Goal: Information Seeking & Learning: Learn about a topic

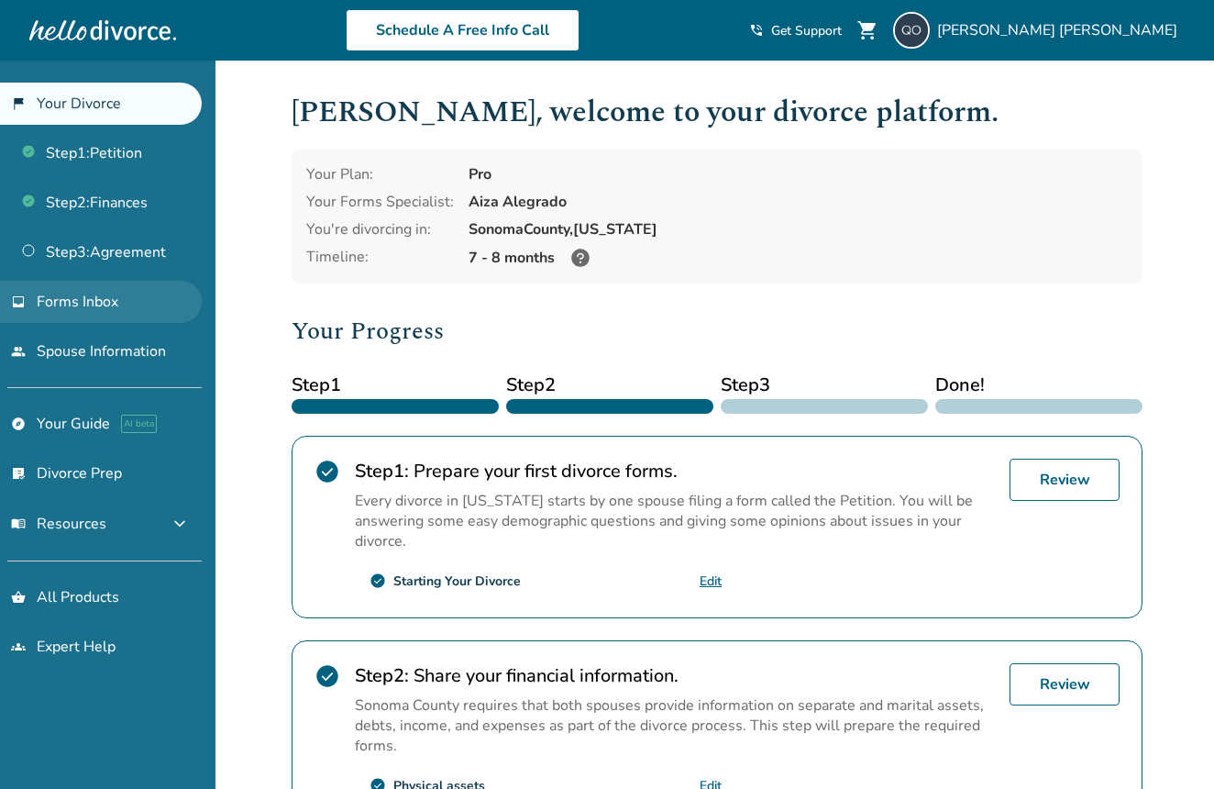
click at [108, 289] on link "inbox Forms Inbox" at bounding box center [101, 302] width 202 height 42
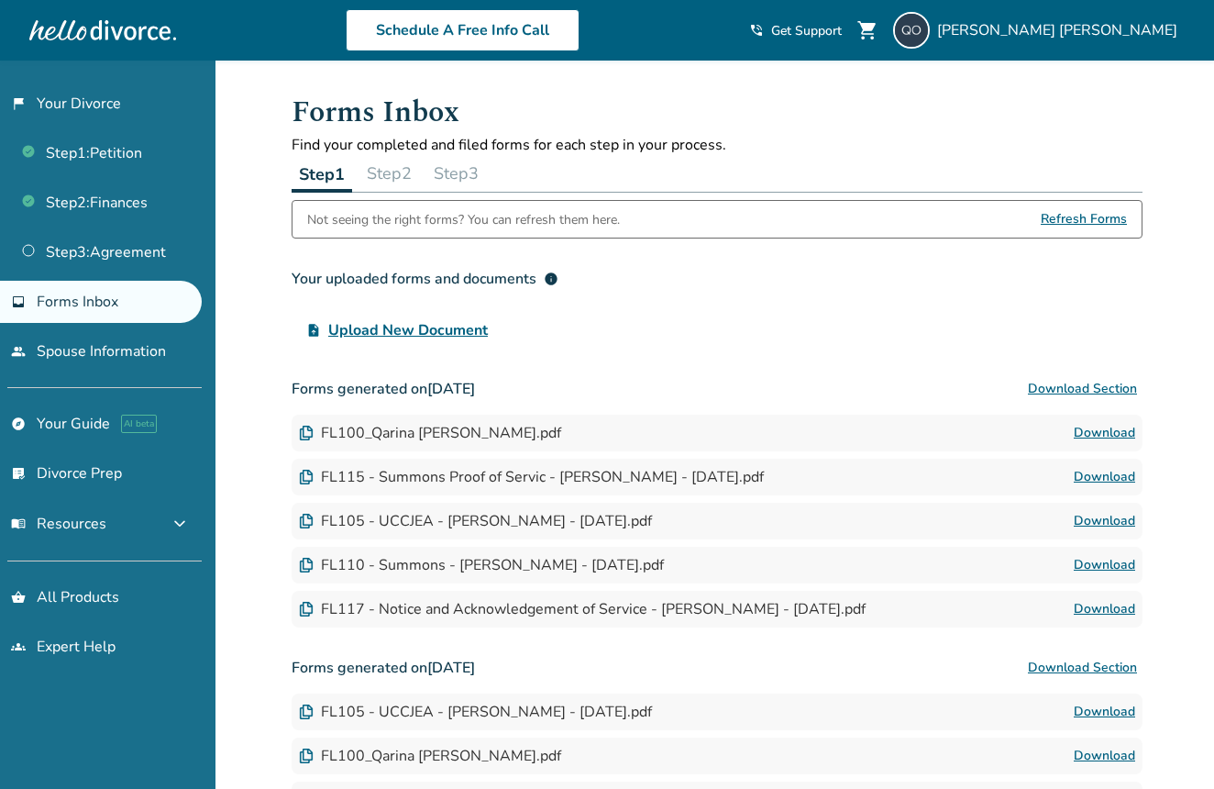
click at [1121, 385] on button "Download Section" at bounding box center [1083, 389] width 120 height 37
click at [383, 440] on div "FL100_Qarina [PERSON_NAME].pdf" at bounding box center [430, 433] width 262 height 20
click at [1101, 434] on link "Download" at bounding box center [1104, 433] width 61 height 22
click at [158, 464] on link "list_alt_check Divorce Prep" at bounding box center [101, 473] width 202 height 42
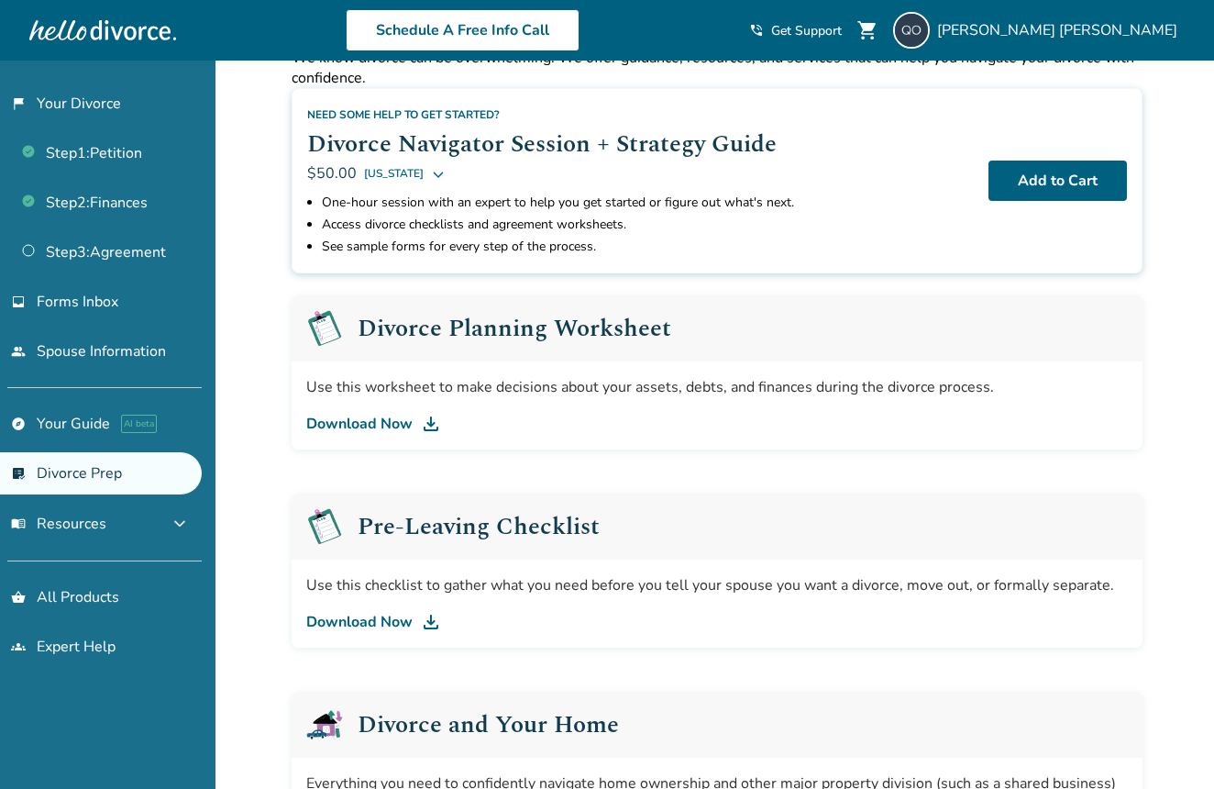
scroll to position [86, 0]
click at [373, 423] on link "Download Now" at bounding box center [717, 425] width 822 height 22
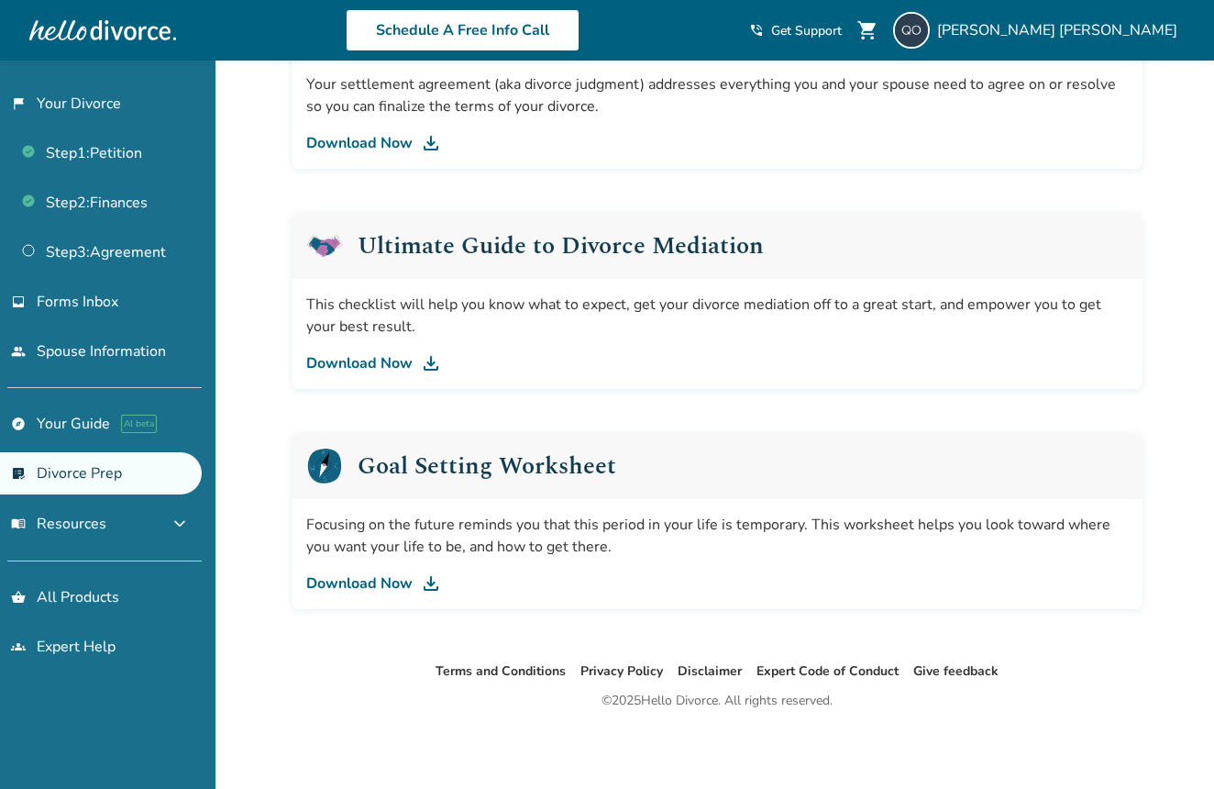
scroll to position [1006, 0]
click at [426, 581] on img at bounding box center [431, 583] width 22 height 22
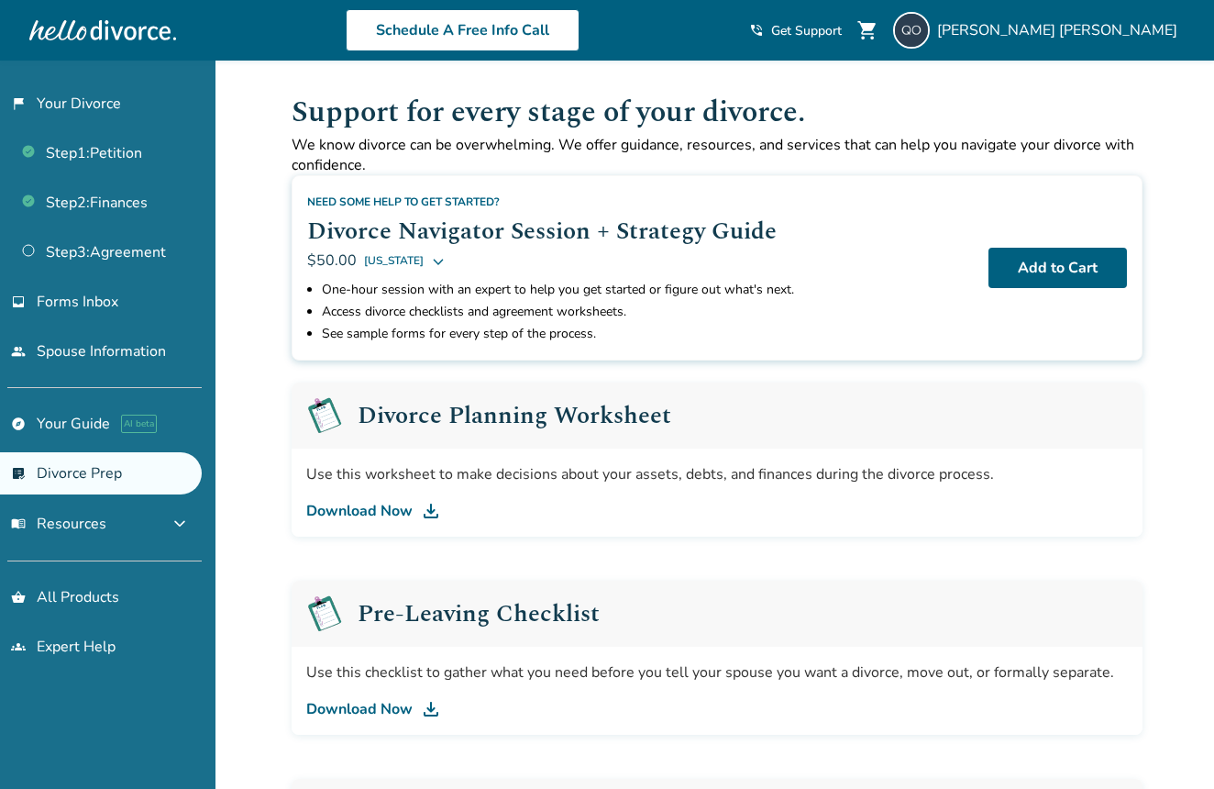
scroll to position [0, 0]
click at [89, 525] on span "menu_book Resources" at bounding box center [58, 524] width 95 height 20
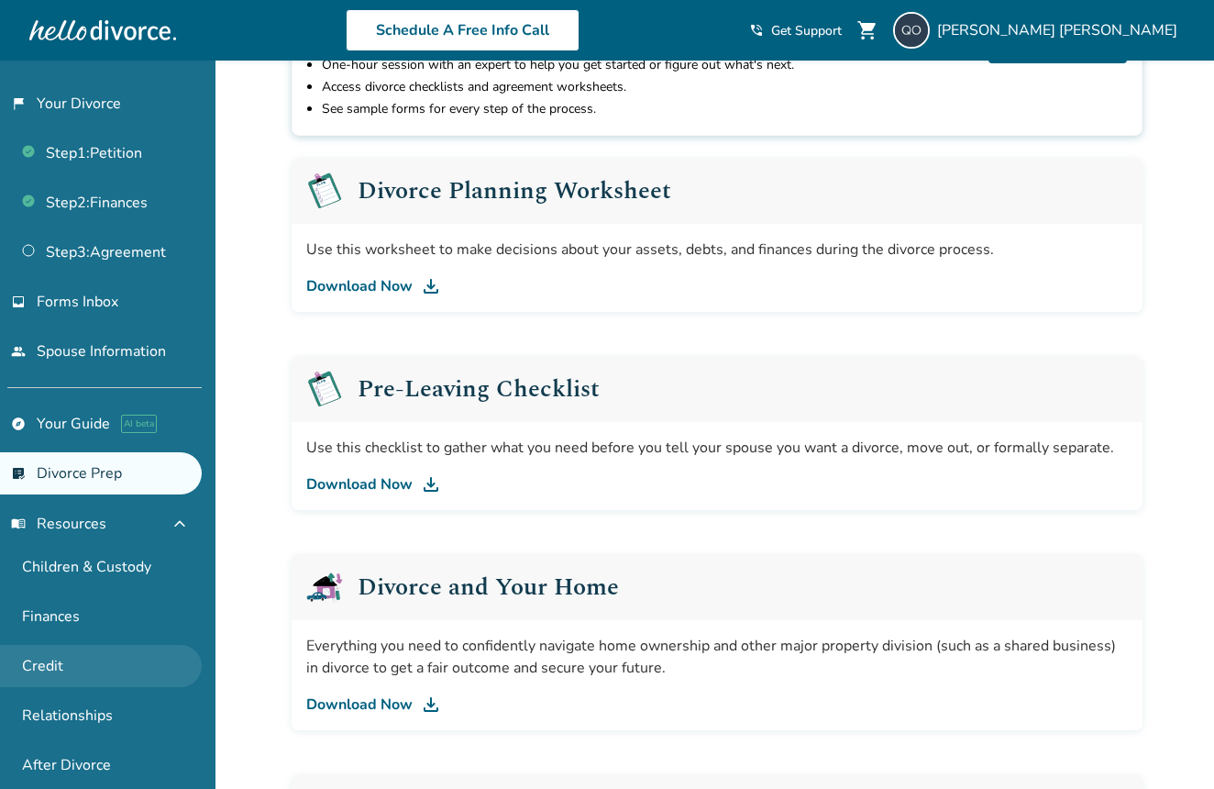
scroll to position [231, 0]
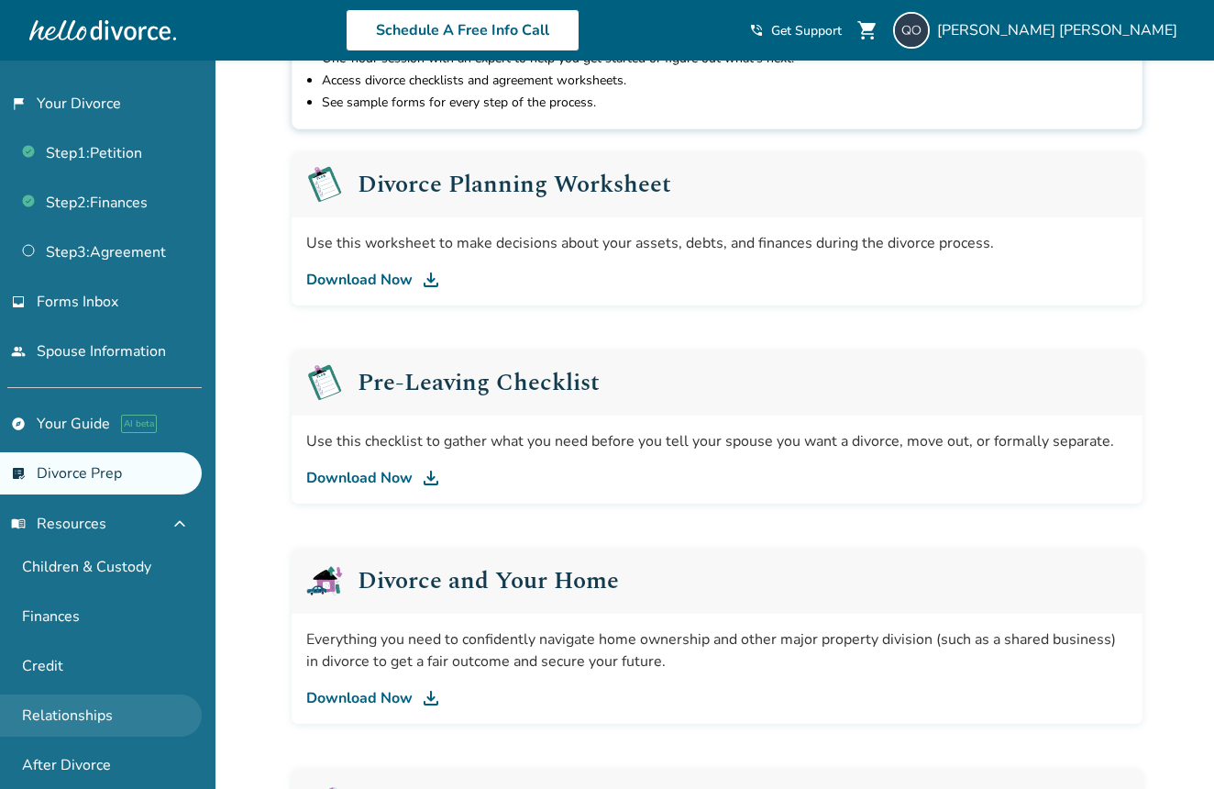
click at [115, 708] on link "Relationships" at bounding box center [101, 715] width 202 height 42
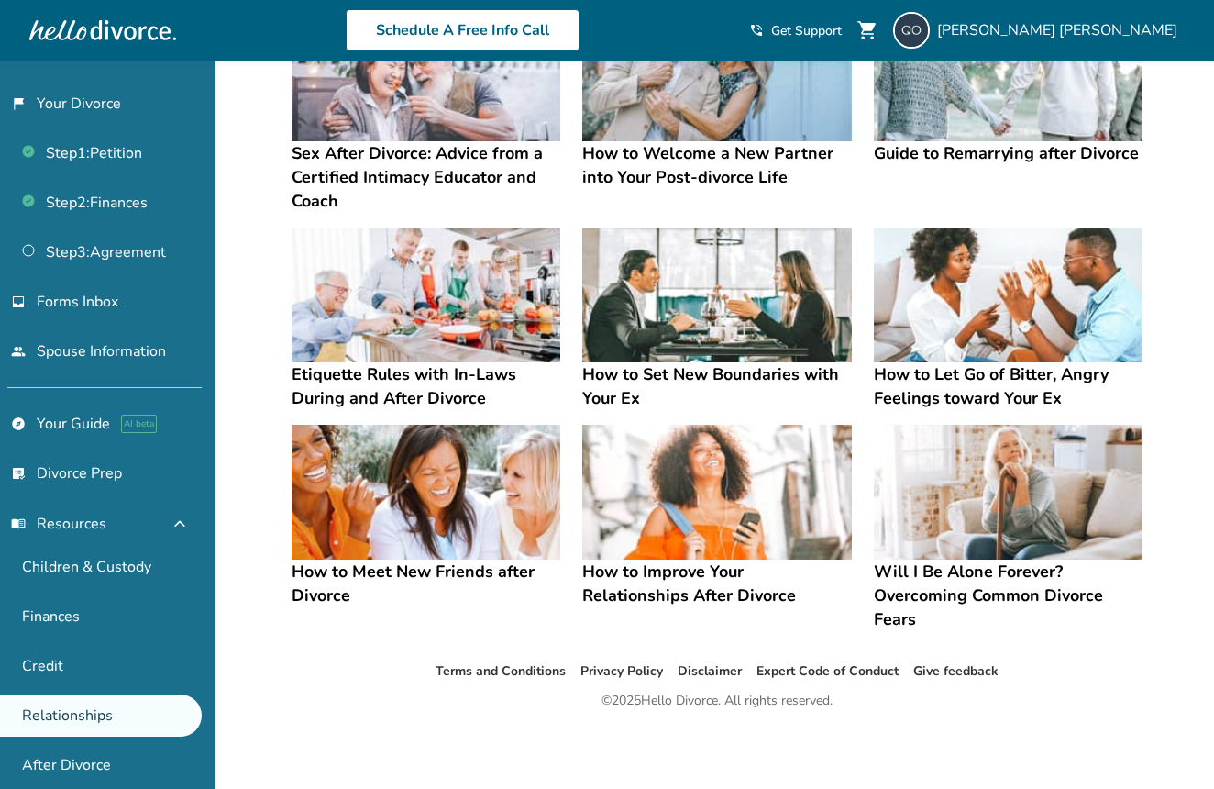
scroll to position [394, 0]
click at [392, 283] on img at bounding box center [426, 294] width 269 height 135
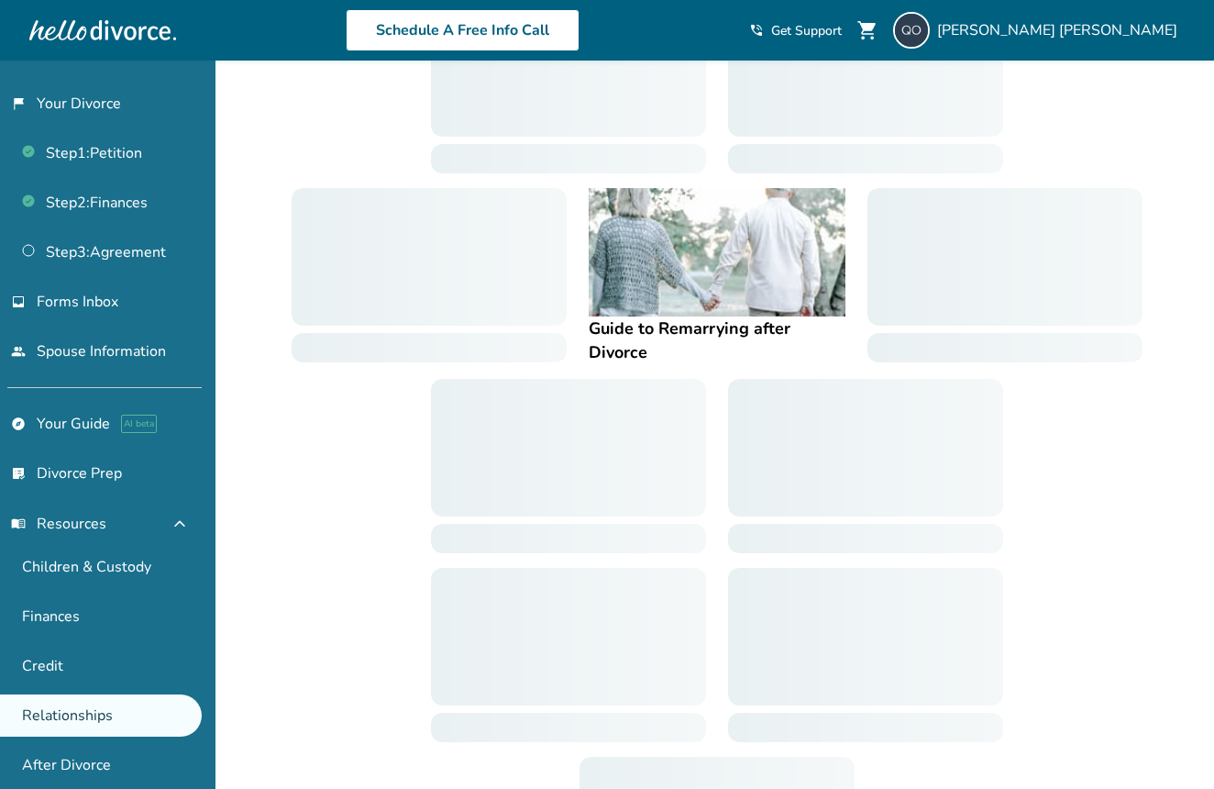
scroll to position [366, 0]
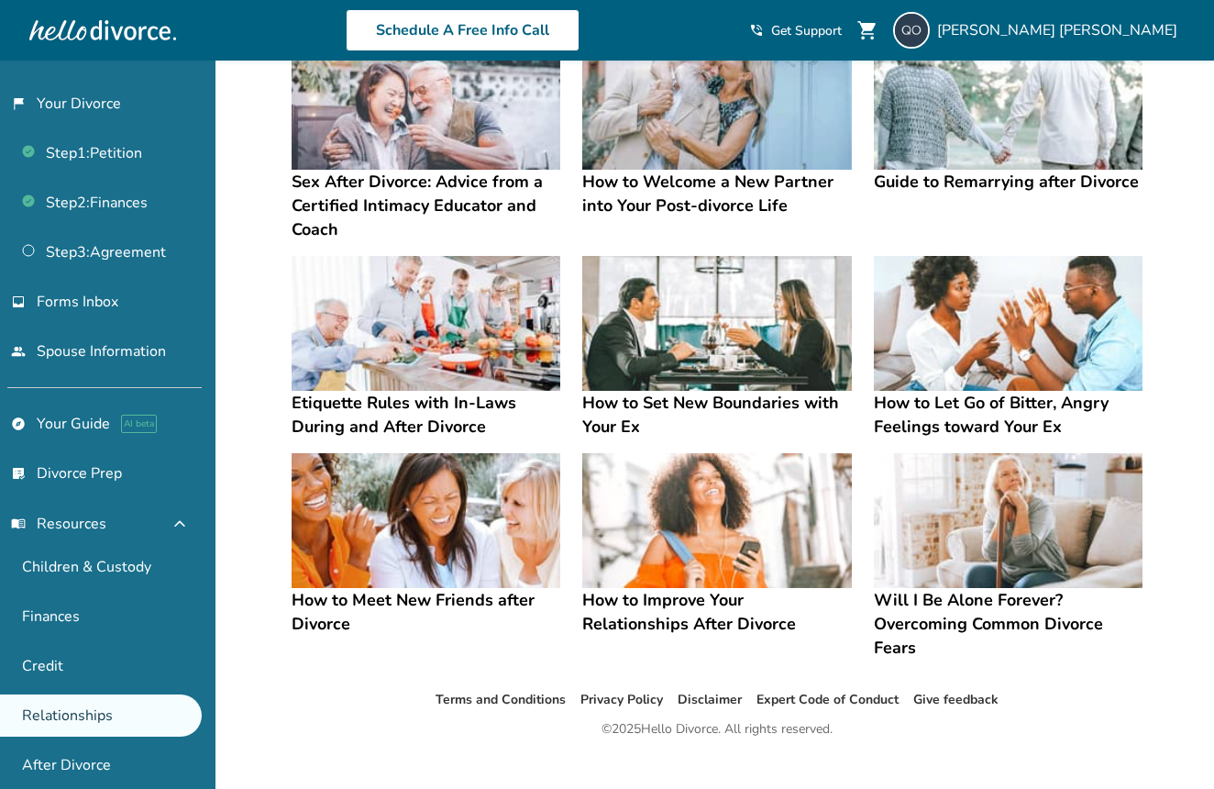
click at [966, 316] on img at bounding box center [1008, 323] width 269 height 135
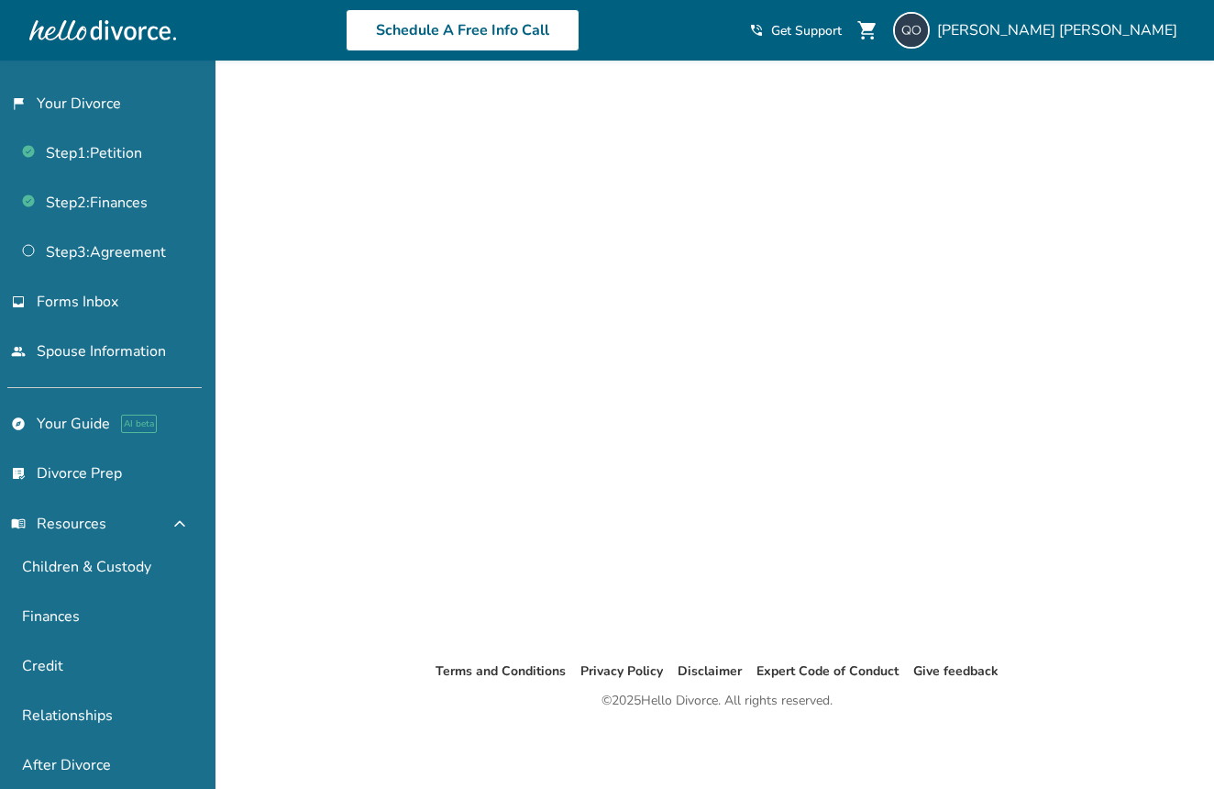
scroll to position [61, 0]
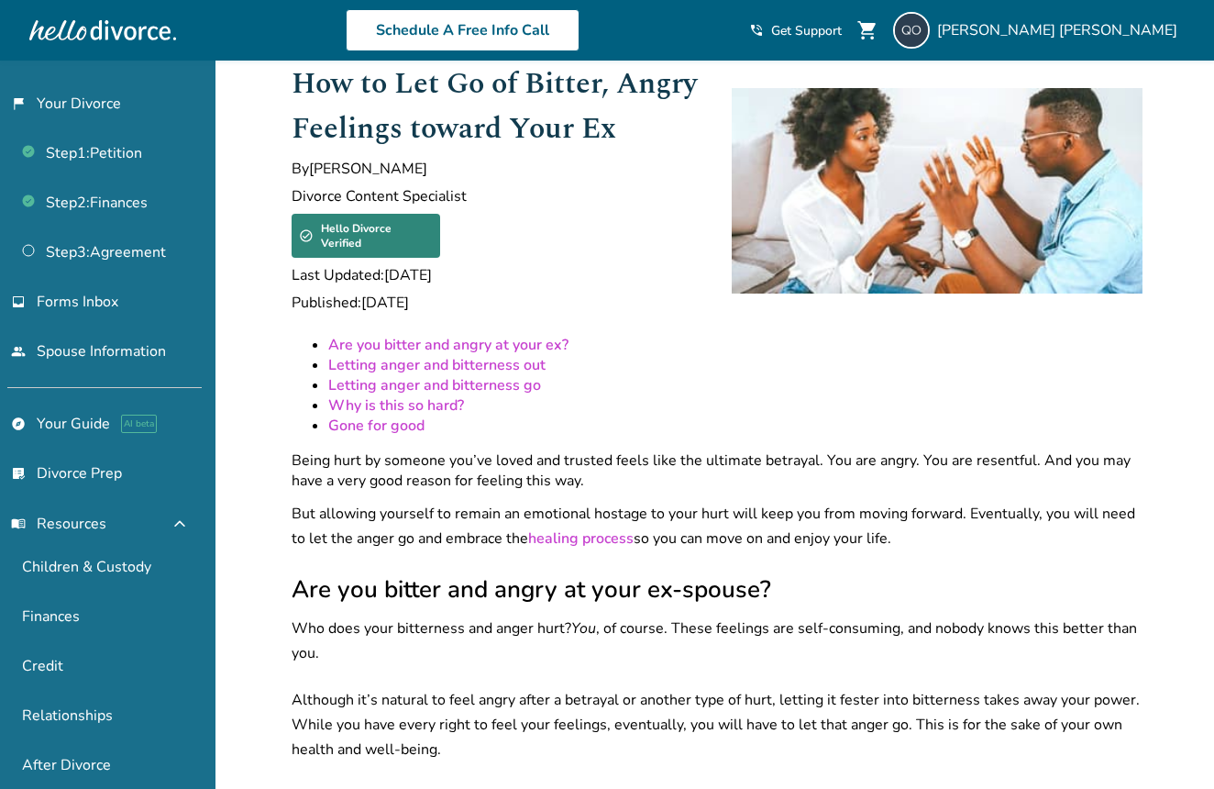
click at [433, 395] on link "Why is this so hard?" at bounding box center [396, 405] width 136 height 20
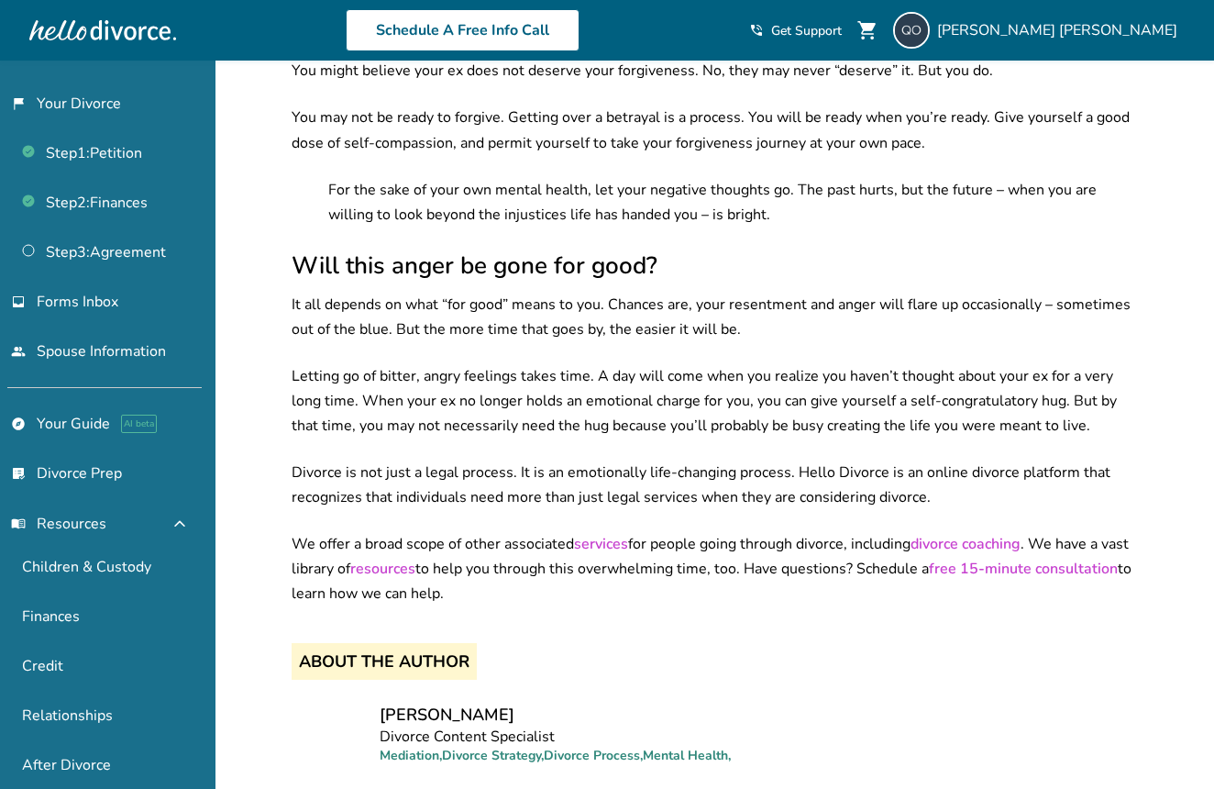
scroll to position [2273, 0]
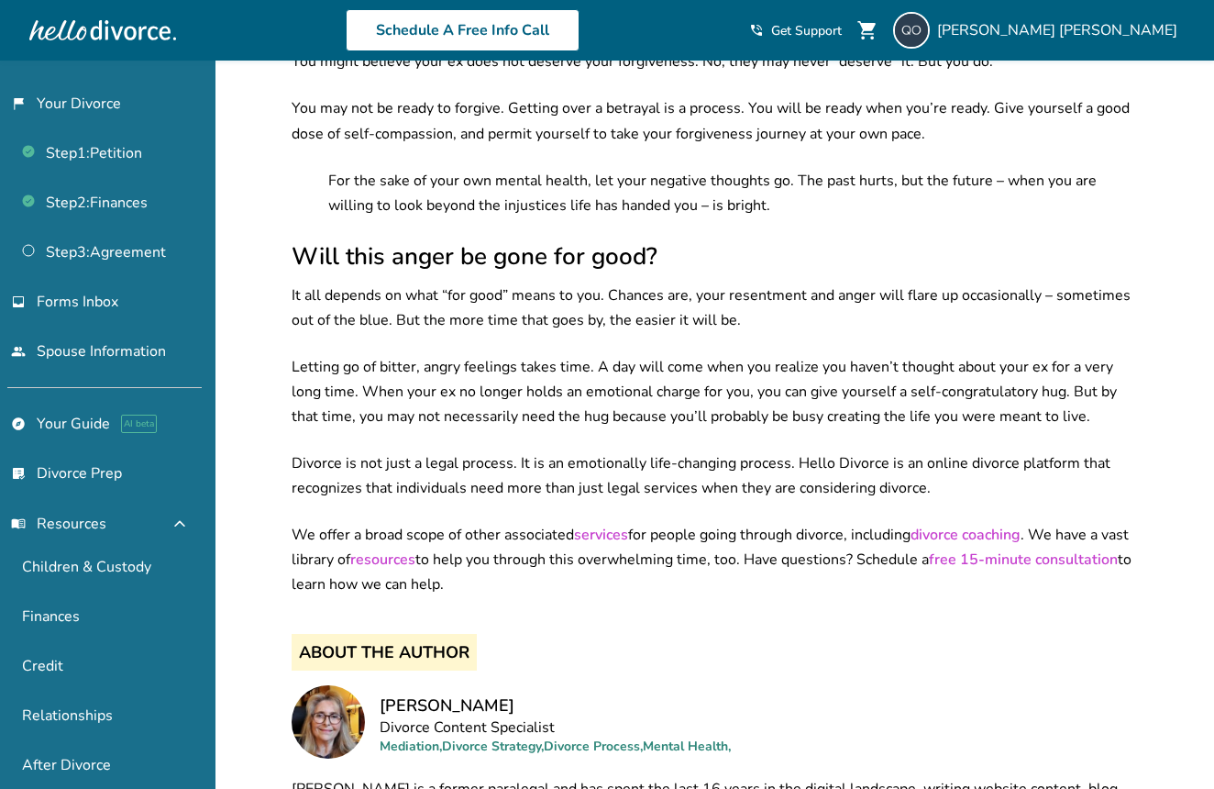
scroll to position [61, 0]
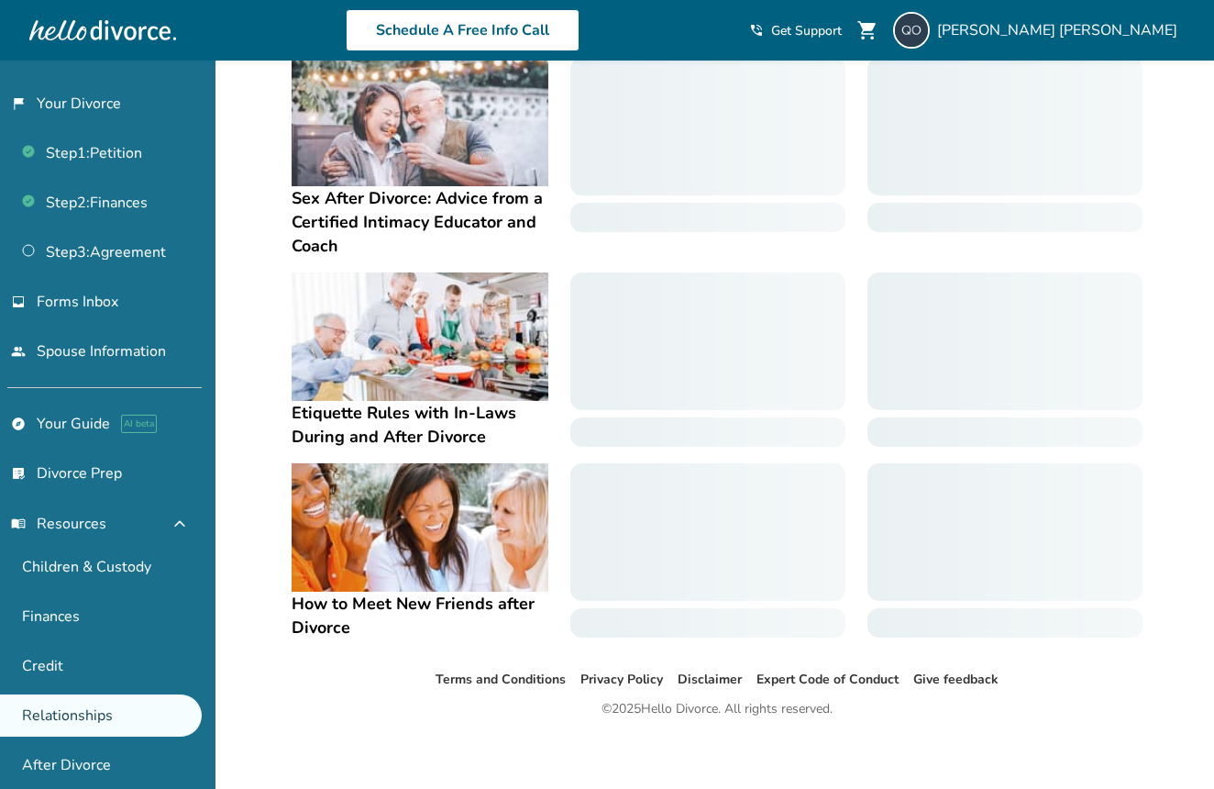
scroll to position [350, 0]
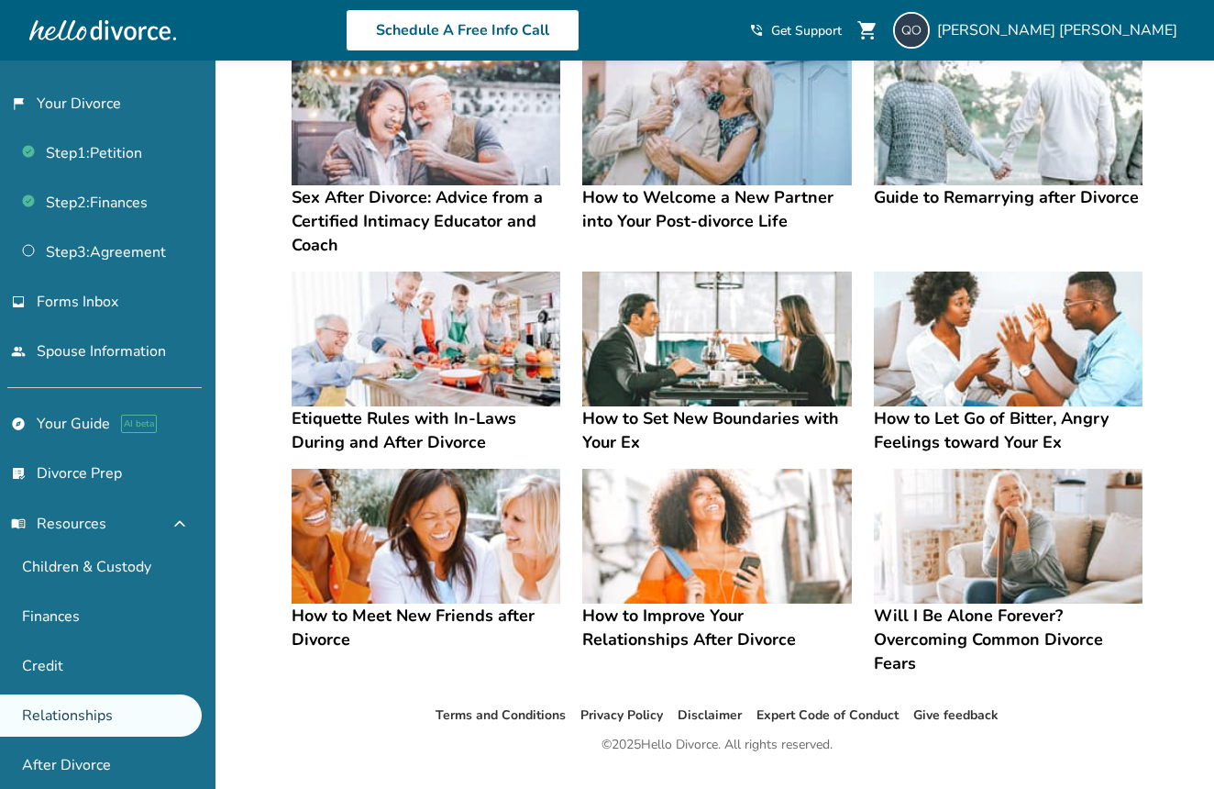
click at [690, 547] on img at bounding box center [716, 536] width 269 height 135
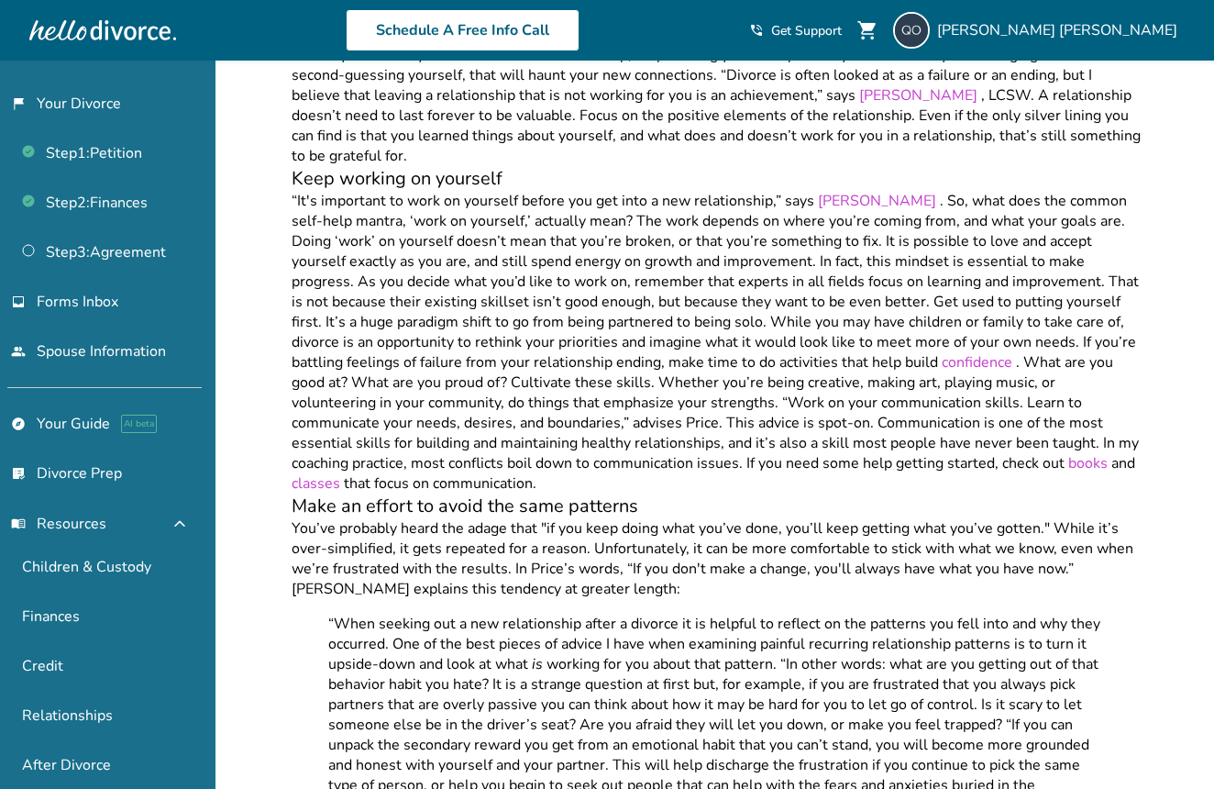
scroll to position [616, 0]
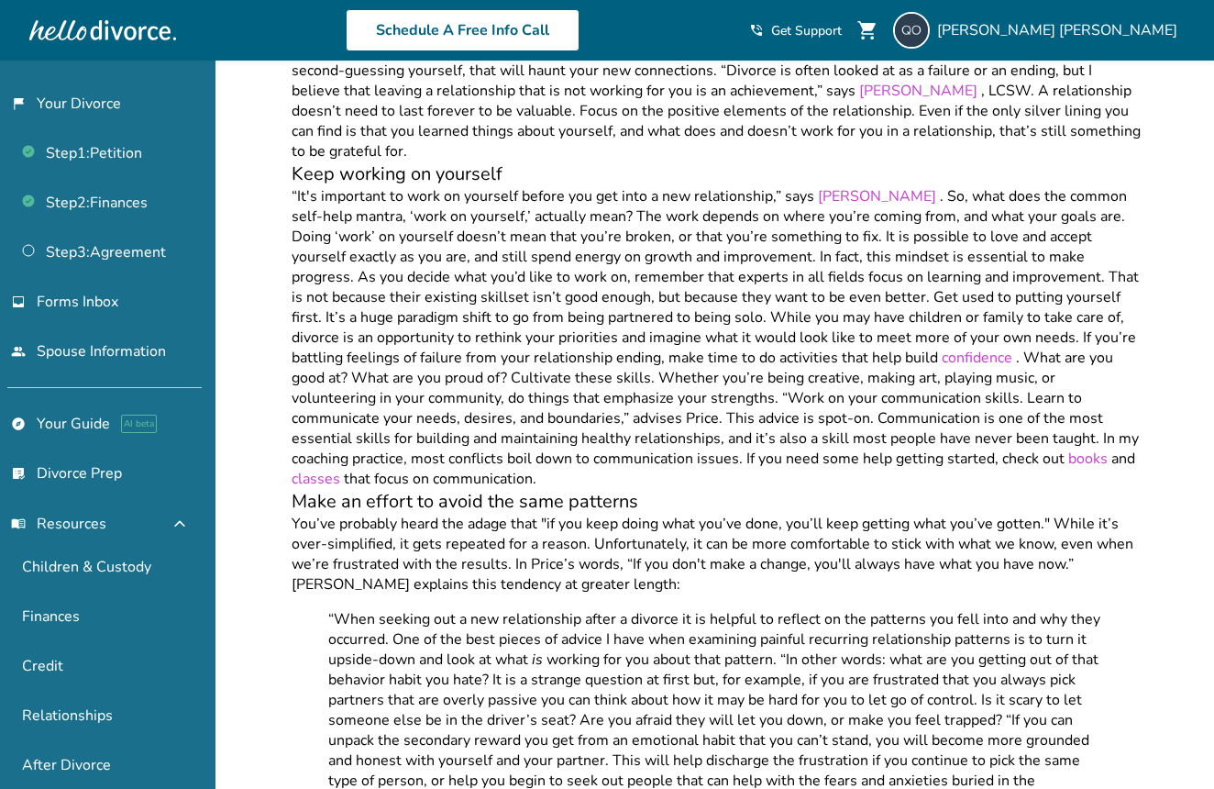
click at [340, 469] on span "classes" at bounding box center [316, 479] width 49 height 20
click at [1068, 448] on span "books" at bounding box center [1087, 458] width 39 height 20
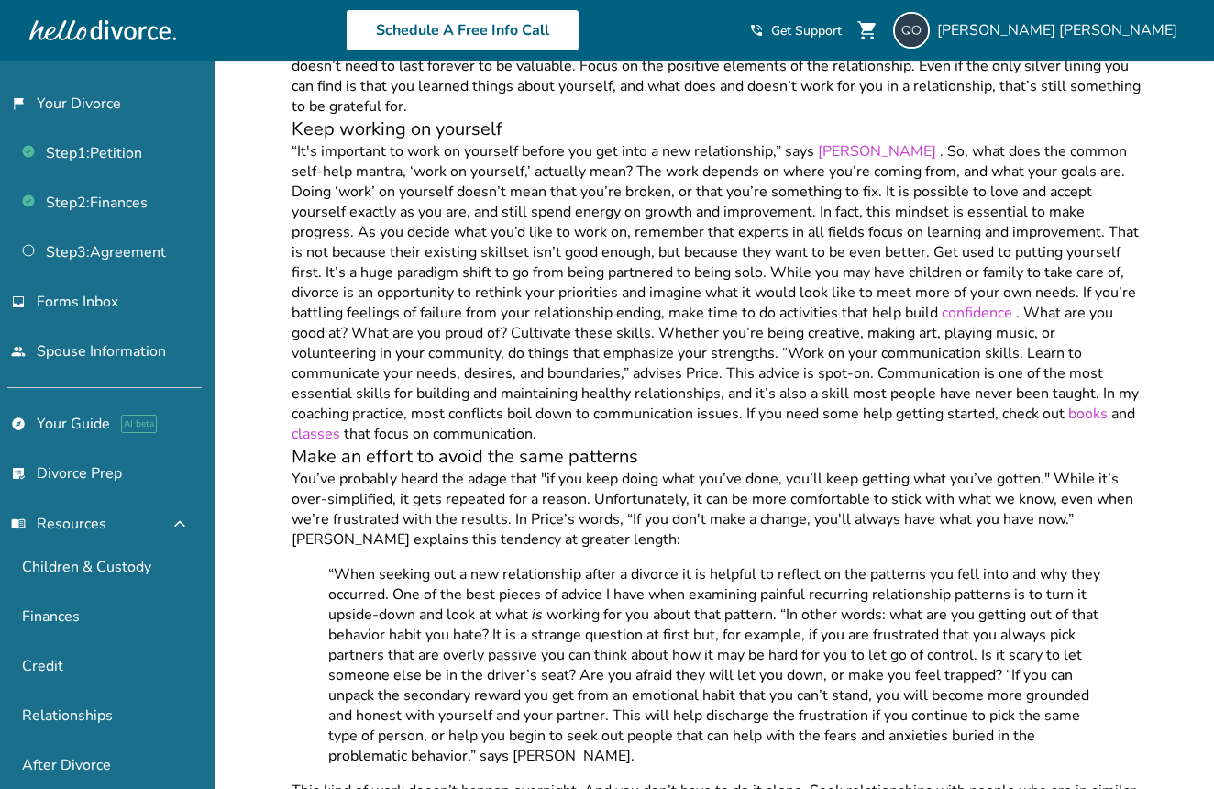
scroll to position [647, 0]
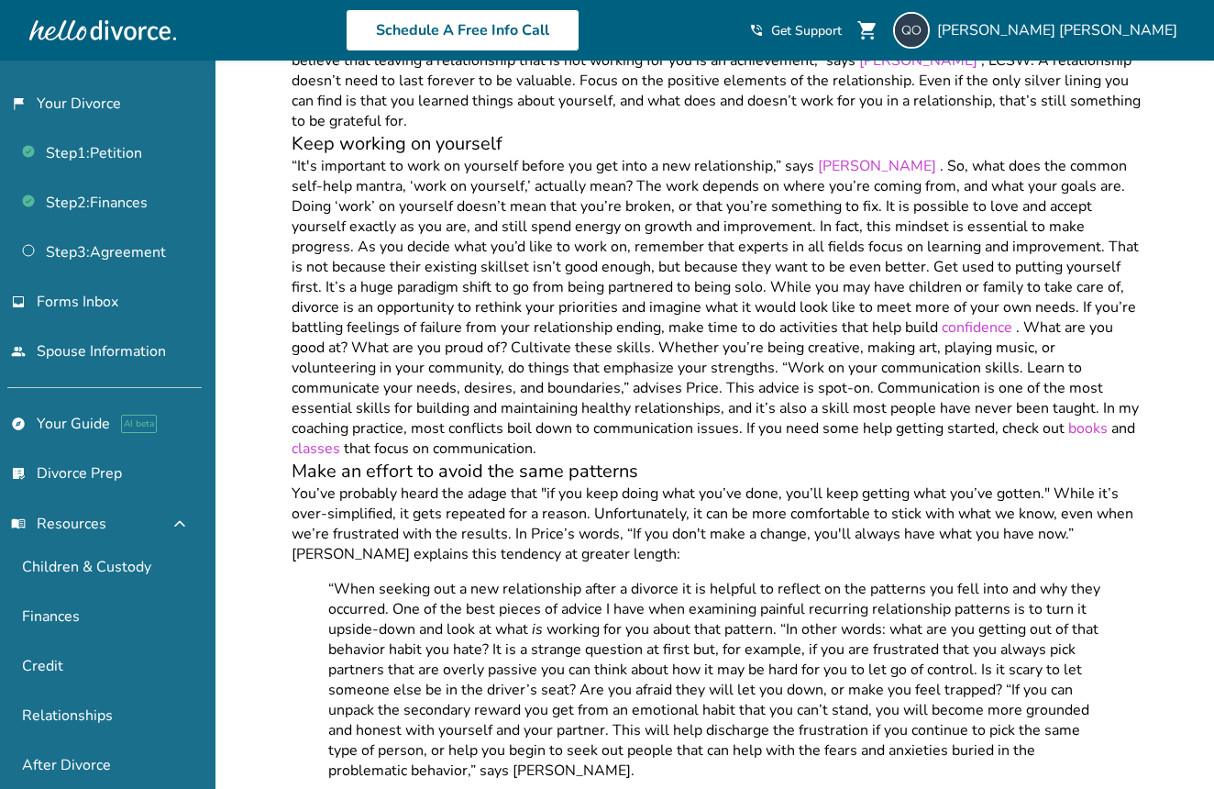
click at [942, 317] on span "confidence" at bounding box center [977, 327] width 71 height 20
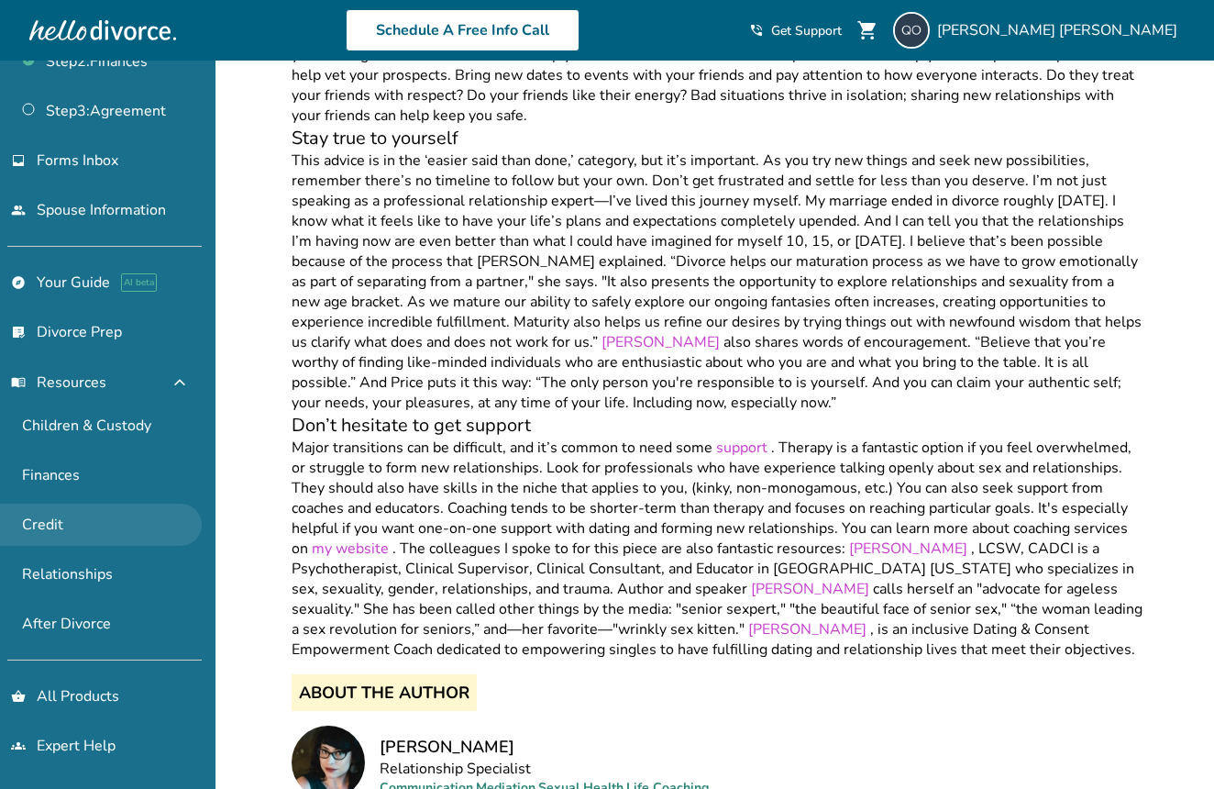
scroll to position [141, 0]
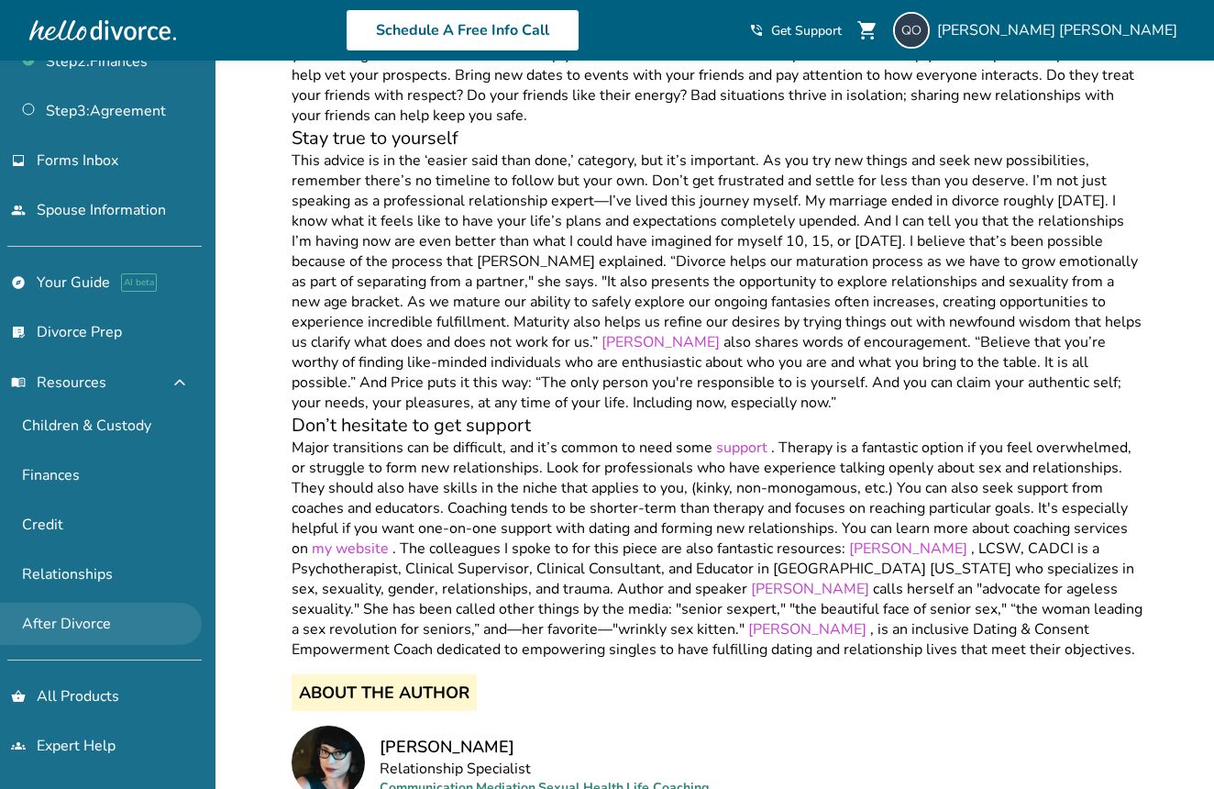
click at [96, 618] on link "After Divorce" at bounding box center [101, 624] width 202 height 42
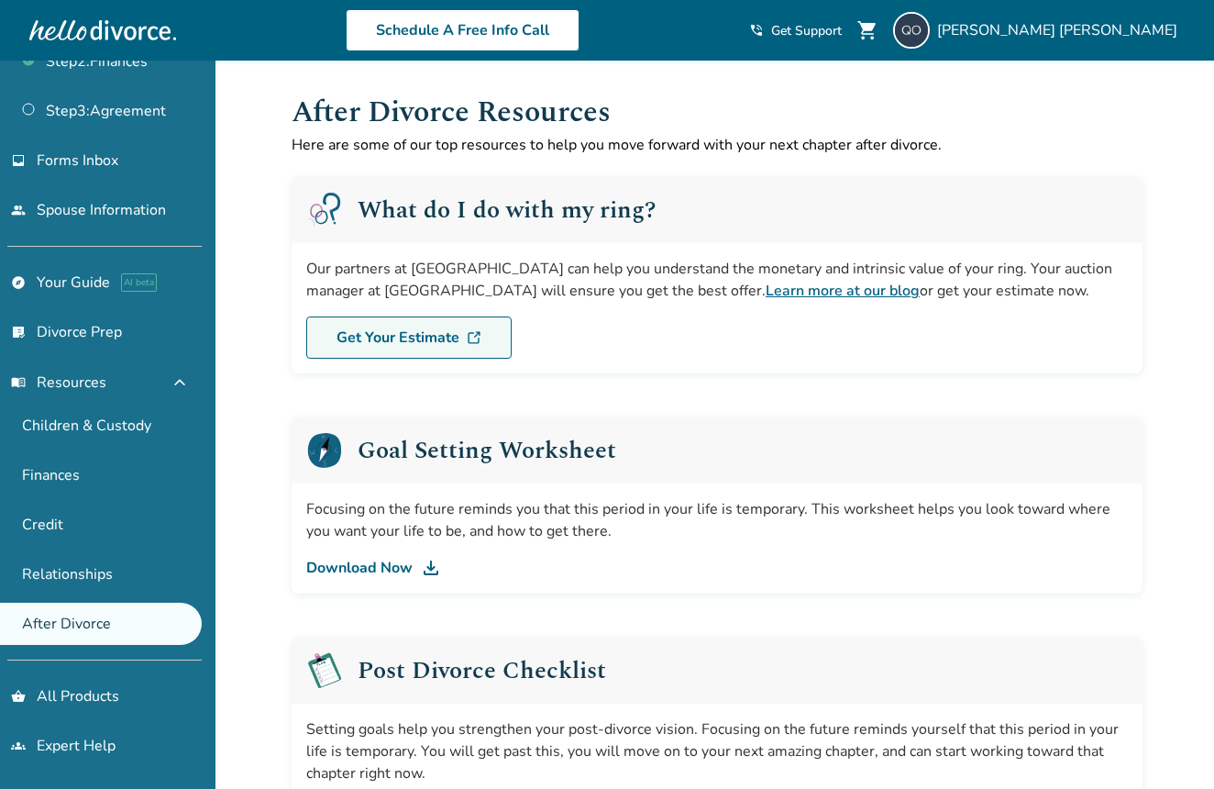
click at [380, 336] on link "Get Your Estimate" at bounding box center [408, 337] width 205 height 42
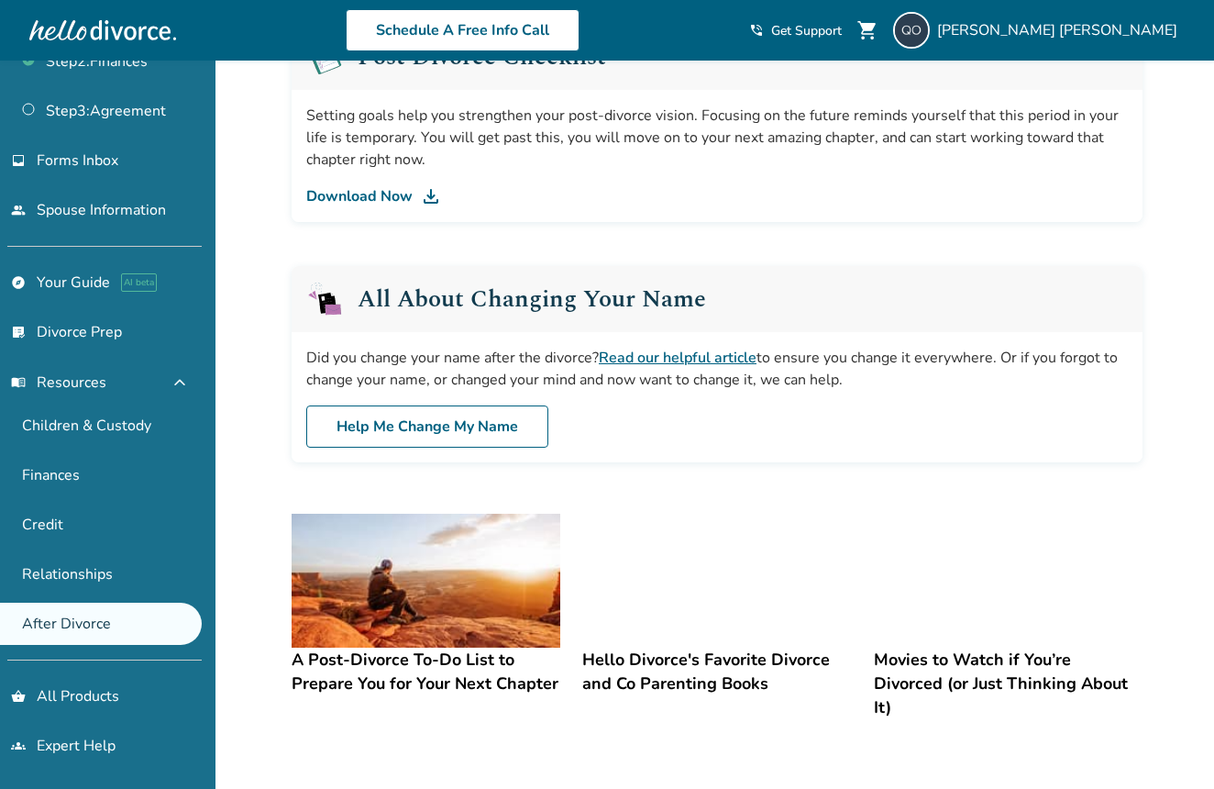
scroll to position [606, 0]
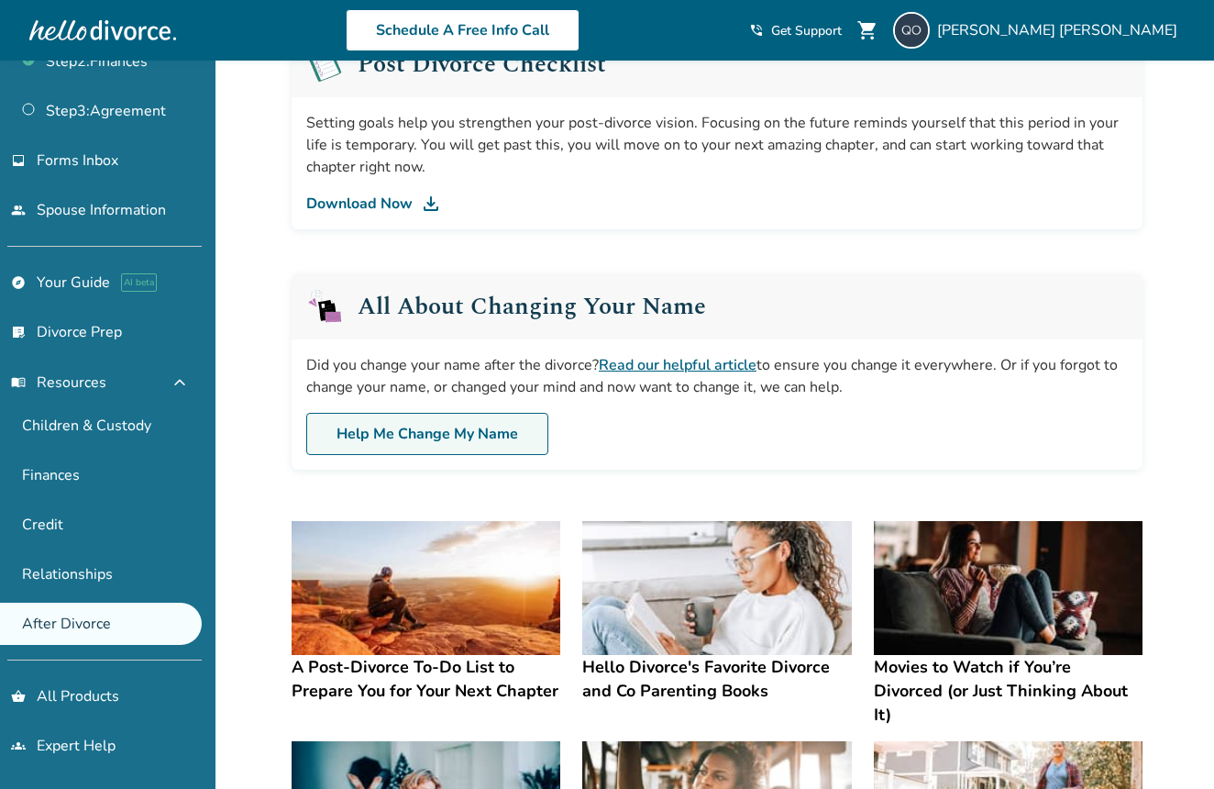
click at [481, 427] on link "Help Me Change My Name" at bounding box center [427, 434] width 242 height 42
